Goal: Task Accomplishment & Management: Use online tool/utility

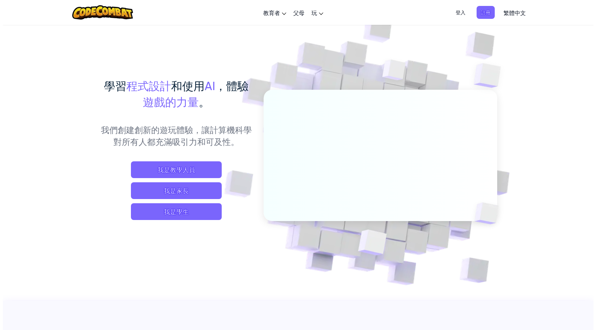
scroll to position [6, 0]
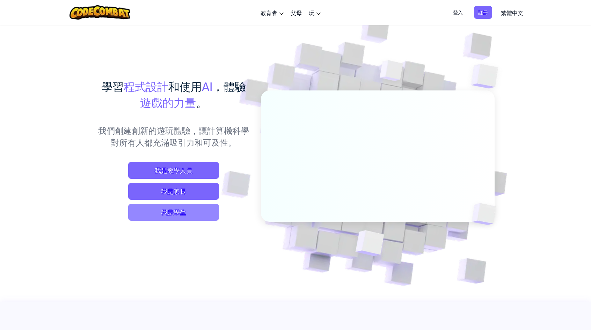
click at [145, 213] on span "我是學生" at bounding box center [173, 212] width 91 height 17
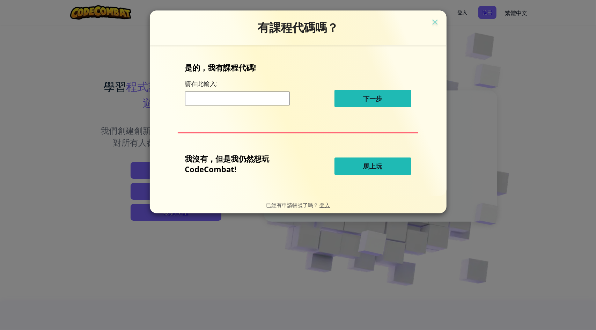
click at [376, 168] on span "馬上玩" at bounding box center [372, 166] width 19 height 8
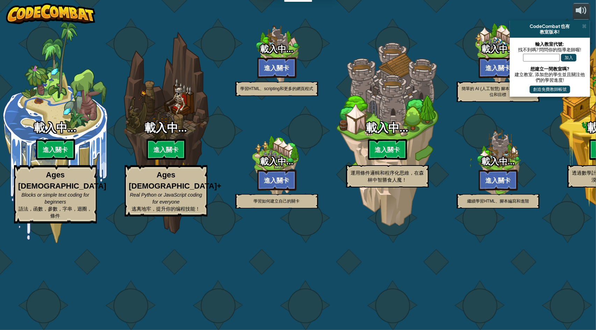
select select "zh-HANT"
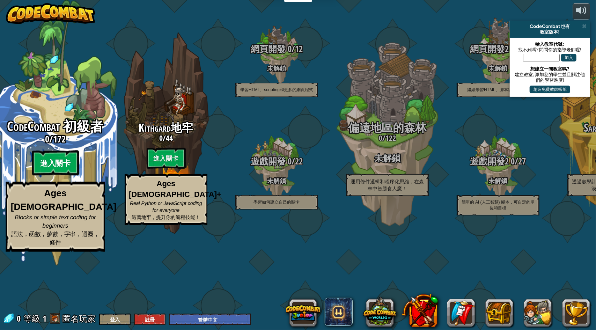
click at [42, 176] on btn "進入關卡" at bounding box center [55, 162] width 47 height 25
select select "zh-HANT"
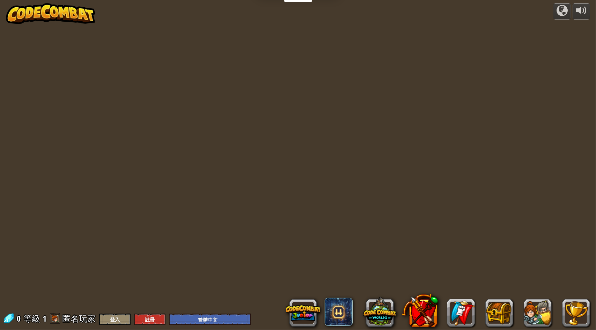
select select "zh-HANT"
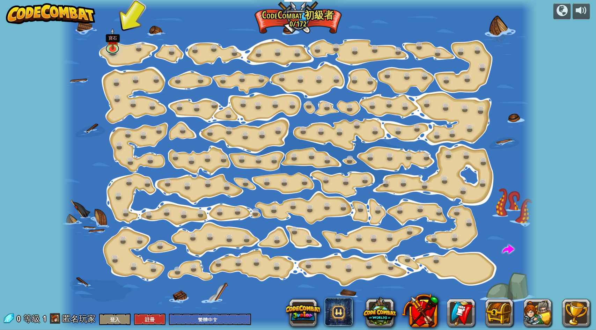
click at [117, 51] on div "階段變化 (未解鎖) 更改步驟參數。 聰明行動 (未解鎖) 現在我們真的在走了！ 加油加油加油 (未解鎖) 去拿更多寶石 閃亮 (未解鎖) 看這些寶石！ 走掉…" at bounding box center [298, 165] width 476 height 330
click at [112, 52] on div "階段變化 (未解鎖) 更改步驟參數。 聰明行動 (未解鎖) 現在我們真的在走了！ 加油加油加油 (未解鎖) 去拿更多寶石 閃亮 (未解鎖) 看這些寶石！ 走掉…" at bounding box center [298, 165] width 476 height 330
click at [112, 52] on div at bounding box center [113, 53] width 8 height 6
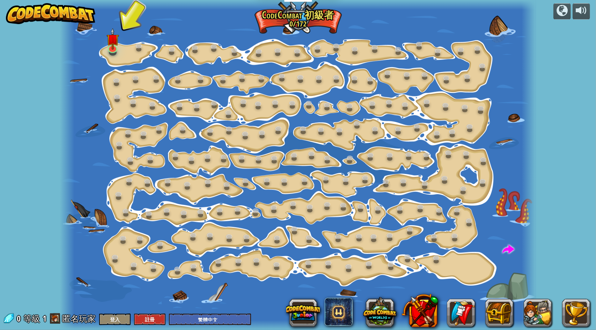
click at [112, 52] on div "階段變化 (未解鎖) 更改步驟參數。 聰明行動 (未解鎖) 現在我們真的在走了！ 加油加油加油 (未解鎖) 去拿更多寶石 閃亮 (未解鎖) 看這些寶石！ 走掉…" at bounding box center [298, 165] width 476 height 330
click at [115, 46] on img at bounding box center [112, 33] width 13 height 29
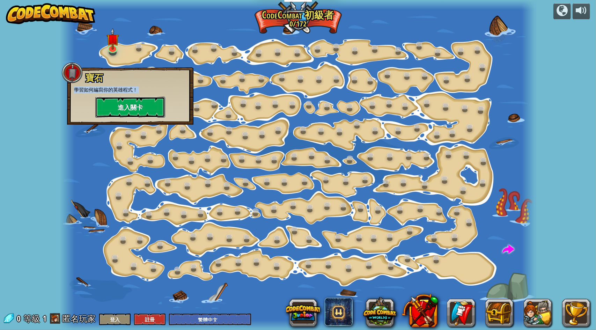
click at [118, 103] on button "進入關卡" at bounding box center [130, 107] width 70 height 21
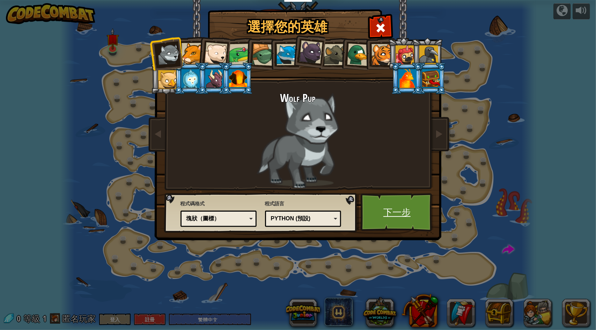
click at [374, 216] on link "下一步" at bounding box center [397, 212] width 73 height 38
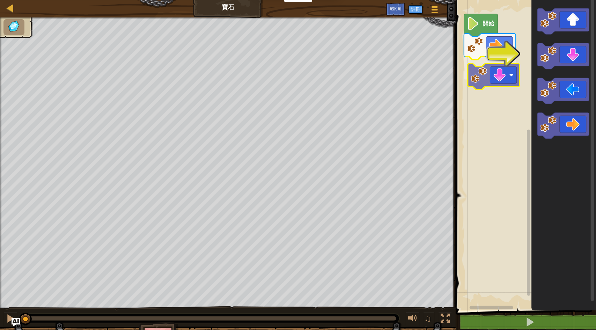
click at [488, 76] on div "開始" at bounding box center [525, 154] width 142 height 314
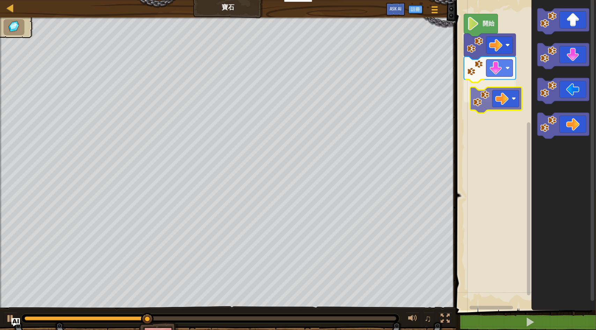
click at [492, 89] on div "開始" at bounding box center [525, 154] width 142 height 314
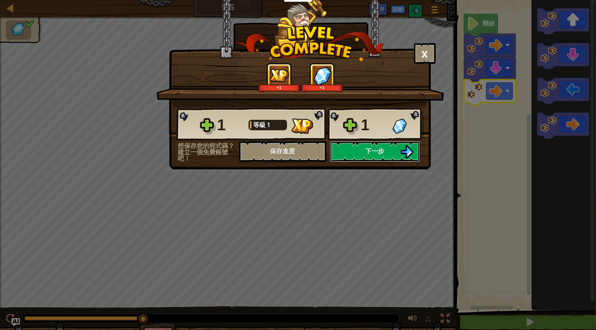
click at [372, 153] on span "下一步" at bounding box center [375, 151] width 19 height 9
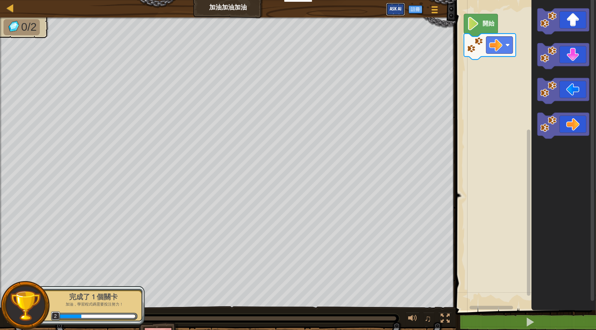
click at [396, 7] on span "Ask AI" at bounding box center [396, 8] width 12 height 7
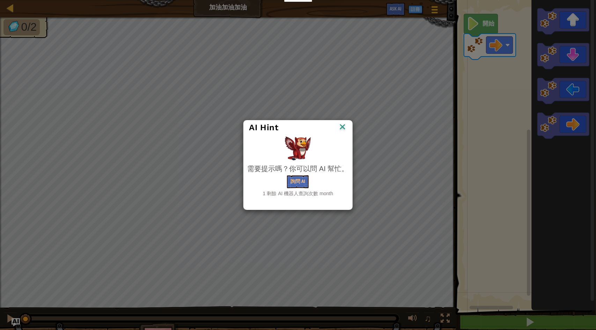
click at [347, 126] on div "AI Hint" at bounding box center [298, 127] width 108 height 14
click at [345, 126] on img at bounding box center [342, 127] width 9 height 10
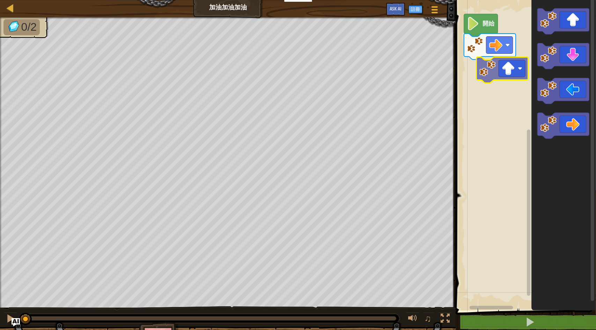
click at [491, 69] on div "開始" at bounding box center [525, 154] width 142 height 314
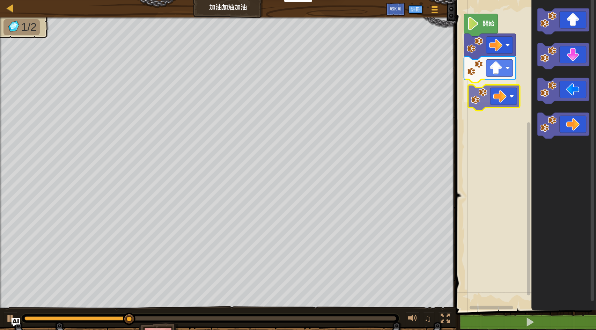
click at [490, 100] on div "開始" at bounding box center [525, 154] width 142 height 314
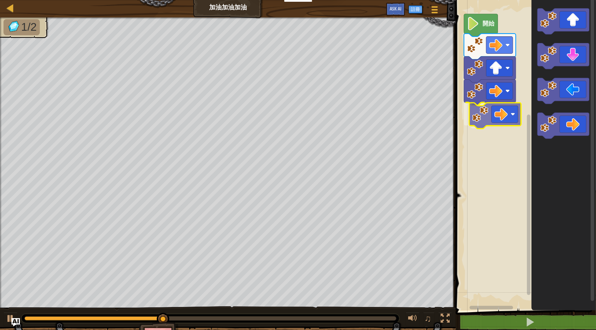
click at [494, 120] on div "開始" at bounding box center [525, 154] width 142 height 314
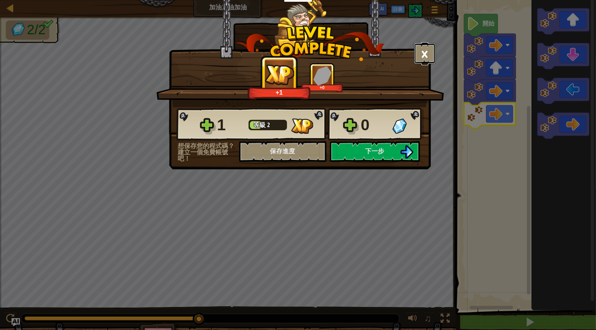
click at [422, 57] on button "×" at bounding box center [425, 53] width 22 height 21
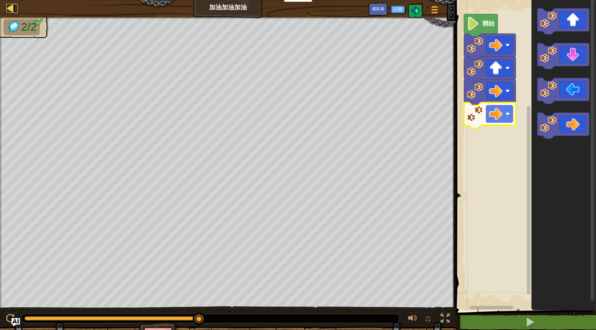
click at [8, 8] on div at bounding box center [10, 8] width 9 height 9
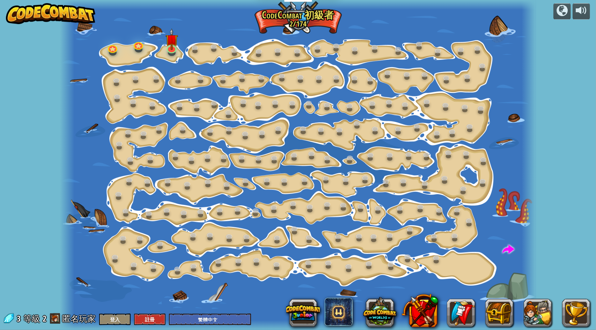
select select "zh-HANT"
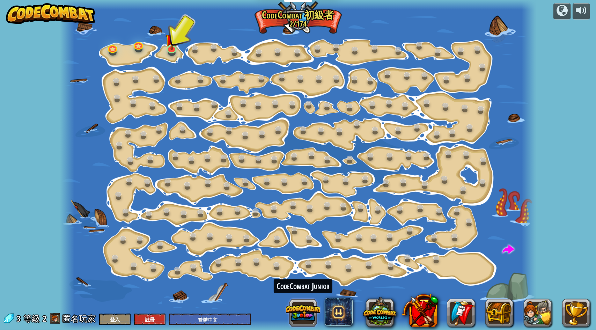
click at [297, 302] on button at bounding box center [303, 313] width 34 height 34
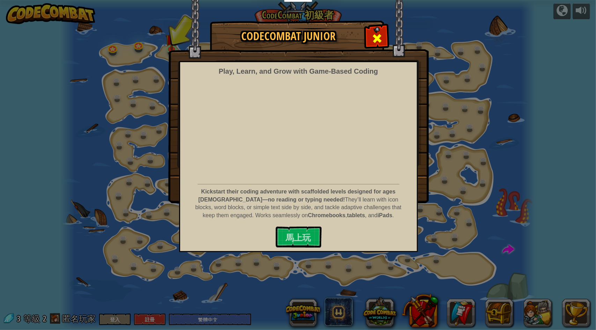
click at [378, 35] on span at bounding box center [376, 38] width 11 height 11
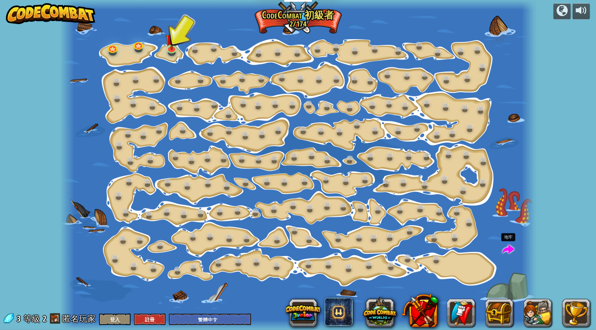
click at [502, 244] on span at bounding box center [508, 250] width 12 height 12
select select "zh-HANT"
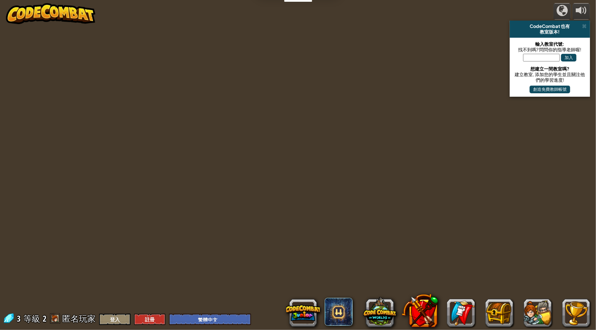
select select "zh-HANT"
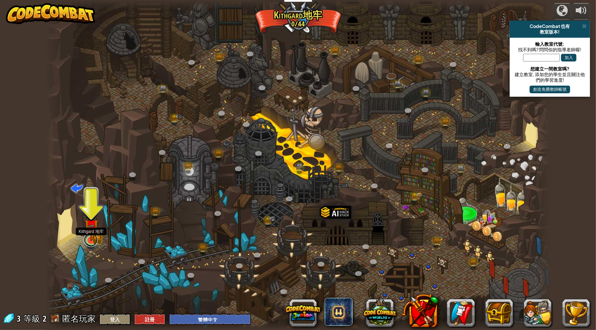
click at [93, 241] on link at bounding box center [91, 240] width 14 height 14
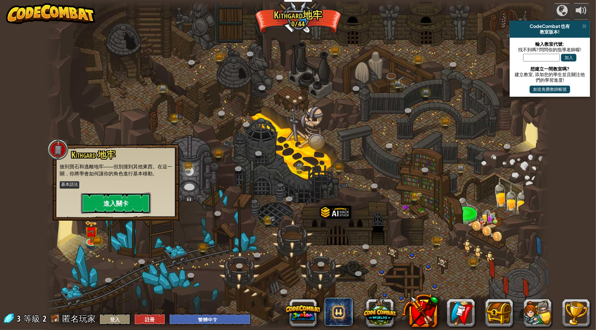
click at [118, 208] on button "進入關卡" at bounding box center [116, 203] width 70 height 21
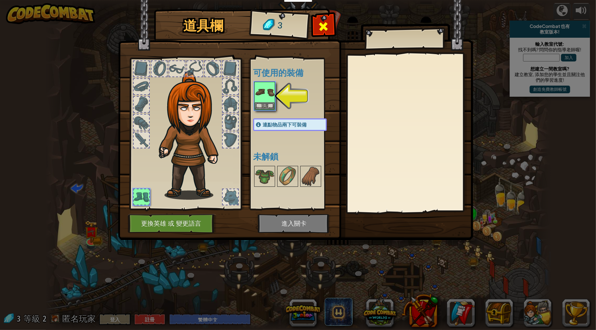
click at [324, 29] on span at bounding box center [323, 26] width 11 height 11
